Goal: Navigation & Orientation: Find specific page/section

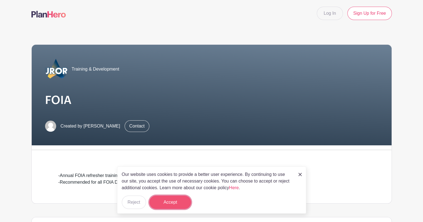
click at [167, 203] on button "Accept" at bounding box center [170, 202] width 42 height 13
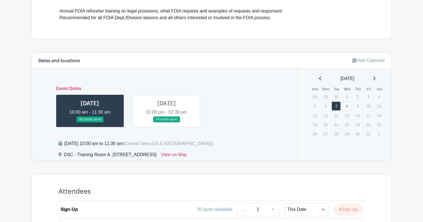
scroll to position [167, 0]
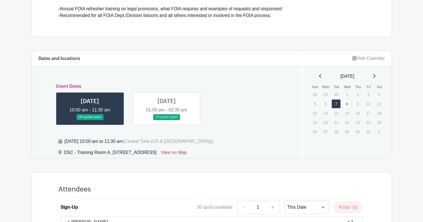
click at [90, 120] on link at bounding box center [90, 120] width 0 height 0
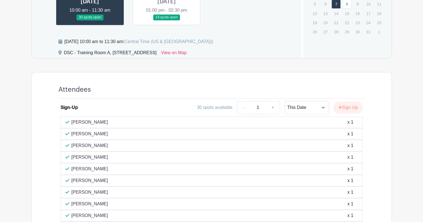
scroll to position [195, 0]
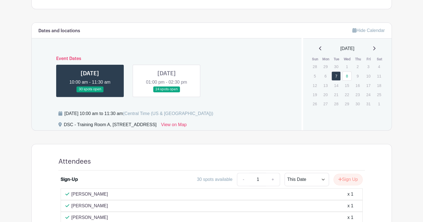
click at [167, 92] on link at bounding box center [167, 92] width 0 height 0
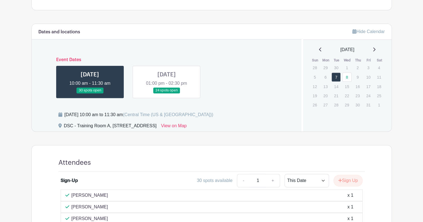
scroll to position [195, 0]
